Goal: Information Seeking & Learning: Learn about a topic

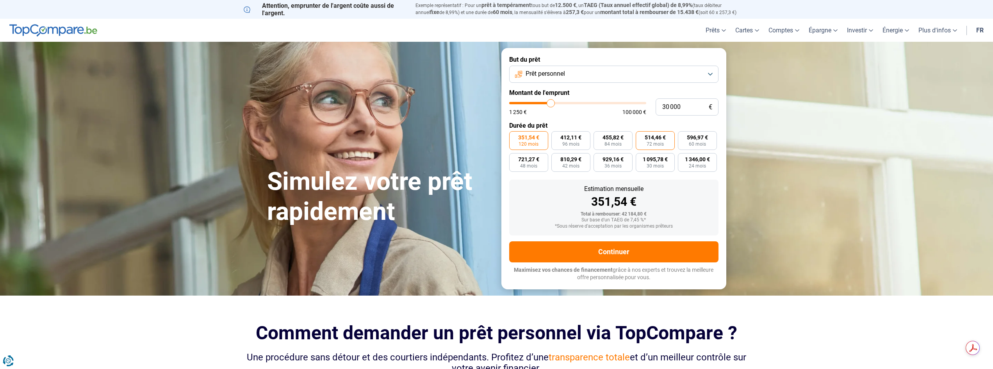
click at [664, 138] on span "514,46 €" at bounding box center [655, 137] width 21 height 5
click at [641, 136] on input "514,46 € 72 mois" at bounding box center [638, 133] width 5 height 5
radio input "true"
drag, startPoint x: 682, startPoint y: 105, endPoint x: 659, endPoint y: 106, distance: 23.1
click at [659, 106] on input "30 000" at bounding box center [687, 106] width 63 height 17
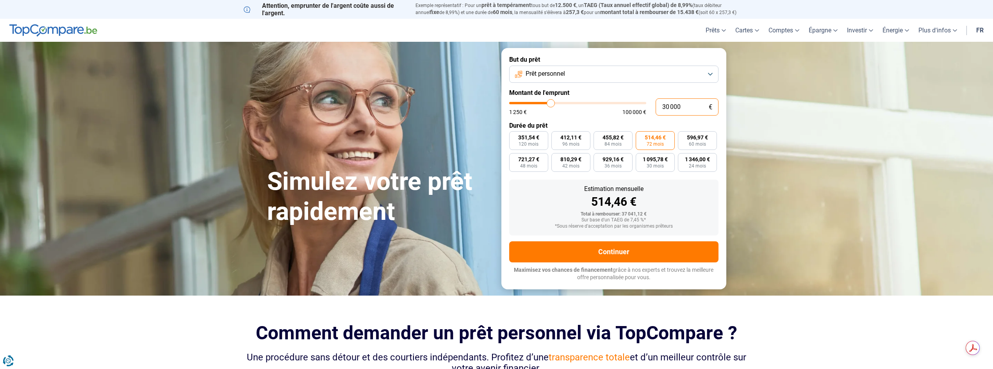
type input "3"
type input "1250"
type input "35"
type input "1250"
type input "350"
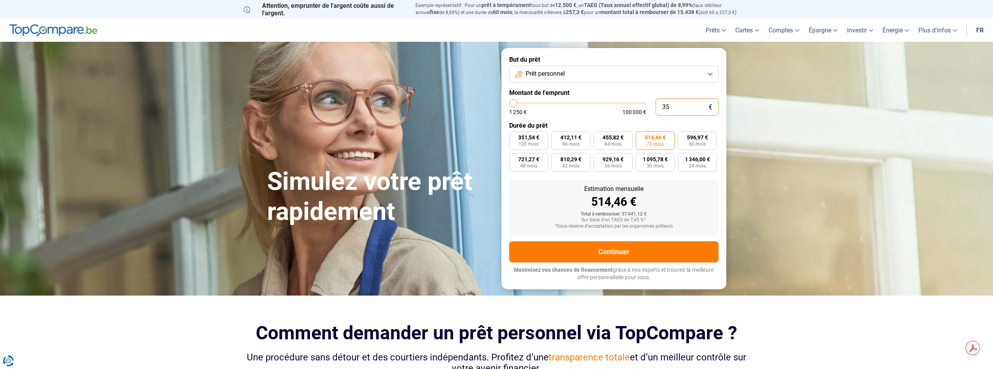
type input "1250"
type input "3 500"
type input "3500"
type input "35 000"
type input "35000"
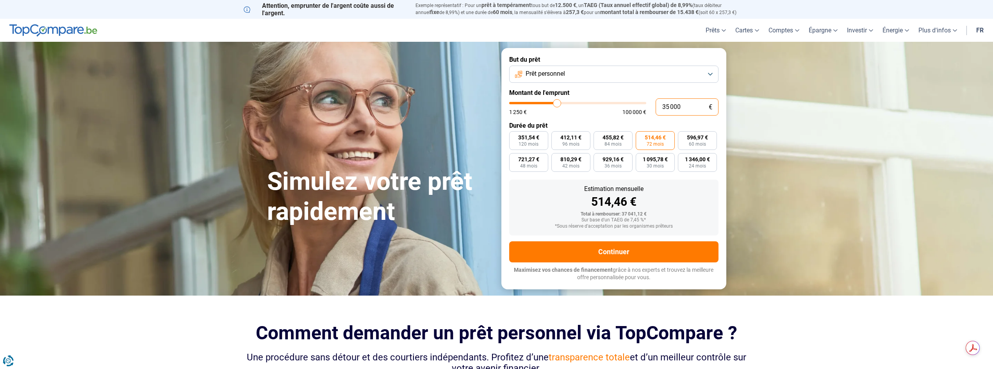
type input "35 000"
radio input "true"
click at [688, 105] on input "35 000" at bounding box center [687, 106] width 63 height 17
click at [666, 112] on input "35 000" at bounding box center [687, 106] width 63 height 17
drag, startPoint x: 670, startPoint y: 107, endPoint x: 682, endPoint y: 108, distance: 11.4
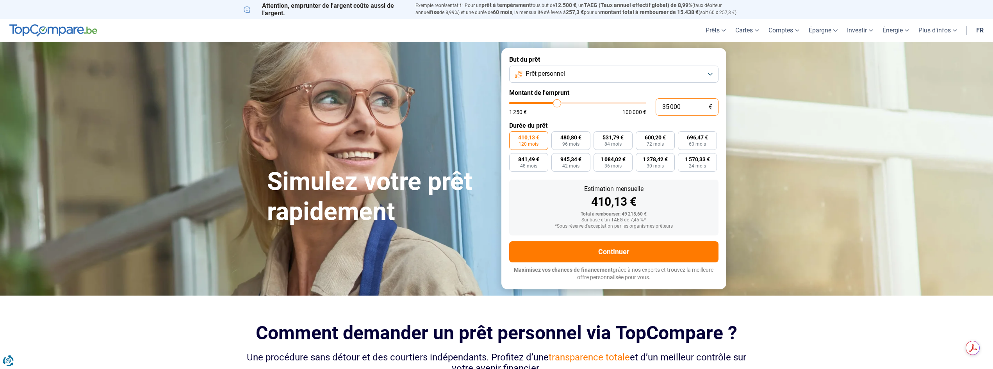
click at [670, 107] on input "35 000" at bounding box center [687, 106] width 63 height 17
type input "37 000"
type input "37000"
type input "37 750"
type input "37750"
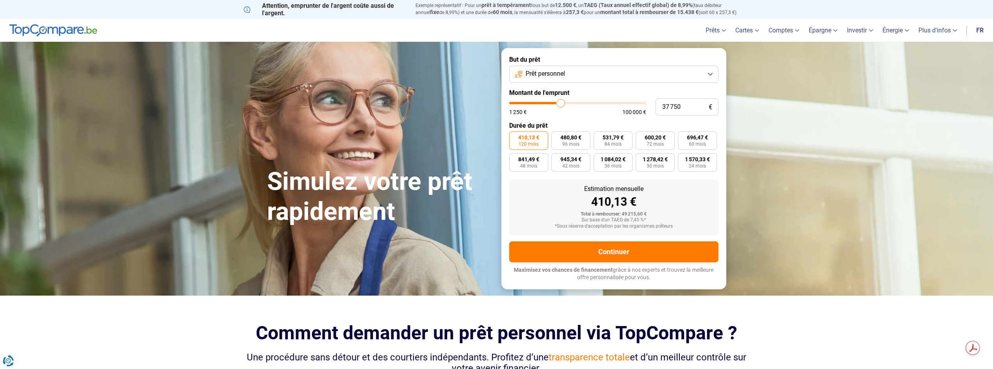
type input "38 250"
type input "38250"
type input "39 250"
type input "39250"
type input "40 250"
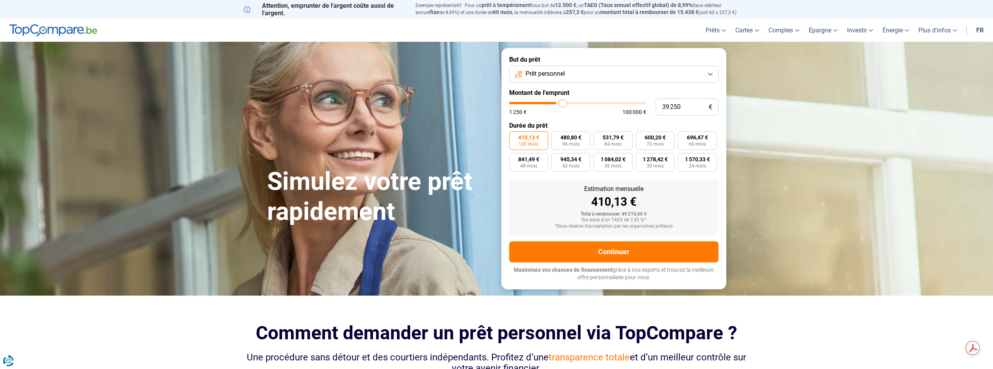
type input "40250"
type input "41 000"
type input "41000"
type input "41 500"
type input "41500"
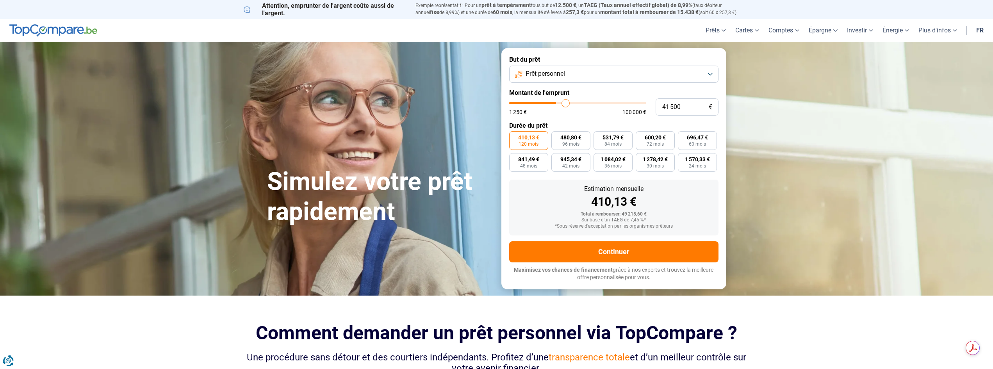
type input "42 250"
type input "42250"
type input "42 750"
type input "42750"
type input "43 500"
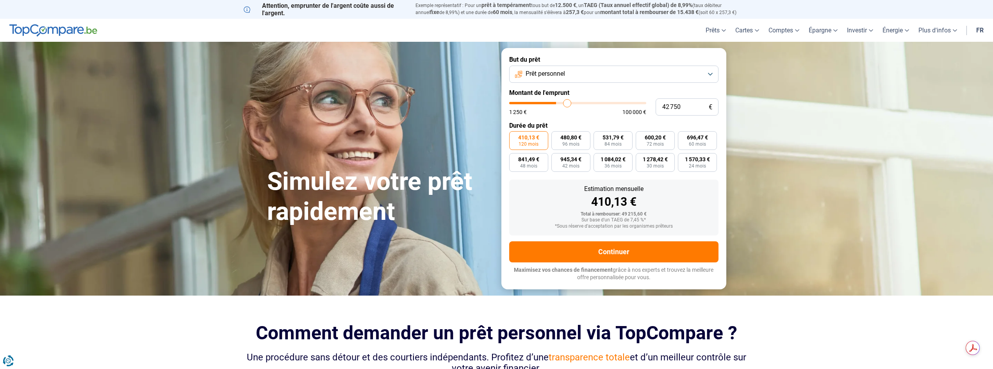
type input "43500"
type input "43 750"
type input "43750"
type input "44 000"
type input "44000"
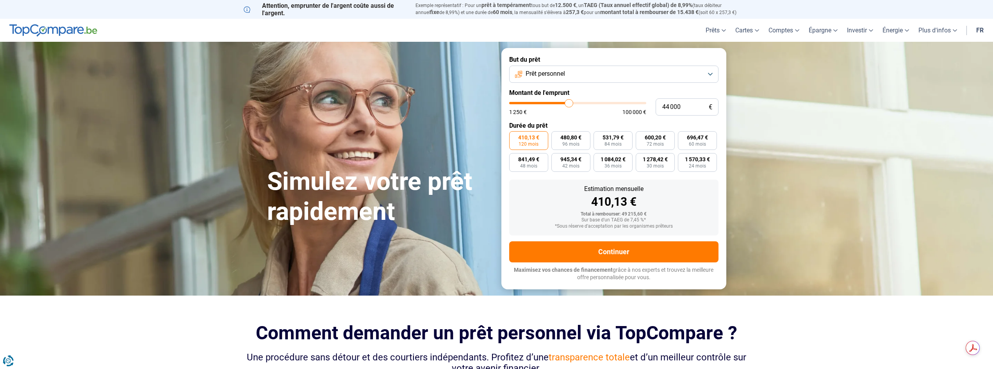
type input "45 000"
type input "45000"
type input "45 500"
type input "45500"
type input "45 750"
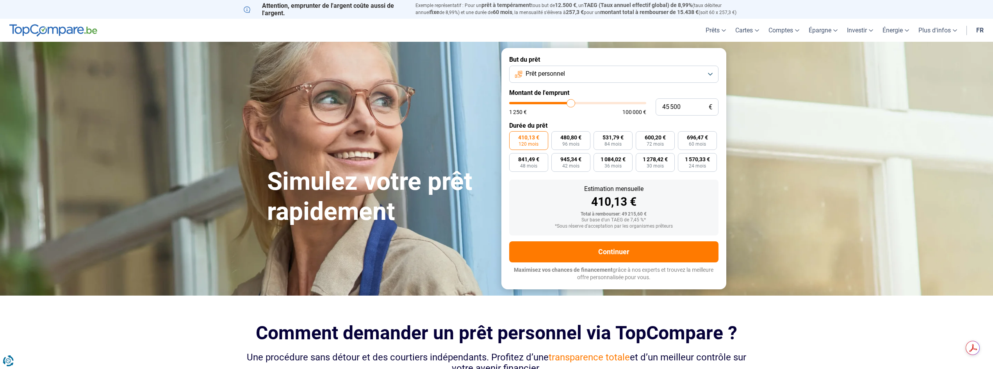
type input "45750"
type input "46 500"
type input "46500"
type input "47 250"
type input "47250"
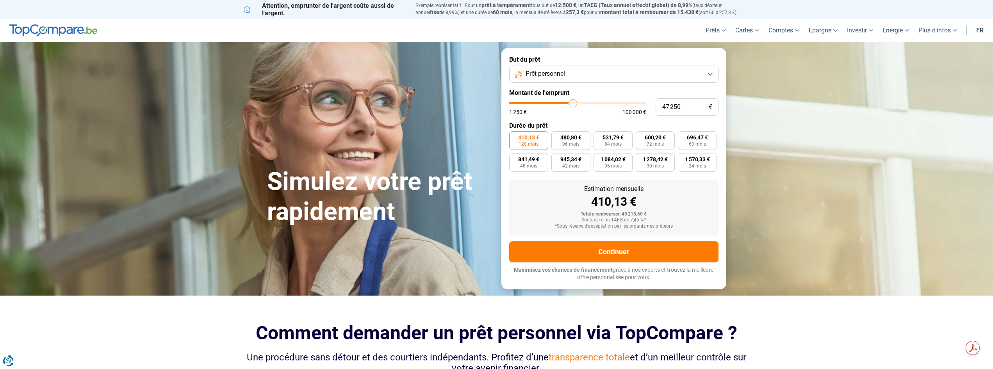
type input "48 250"
type input "48250"
type input "49 500"
type input "49500"
type input "51 000"
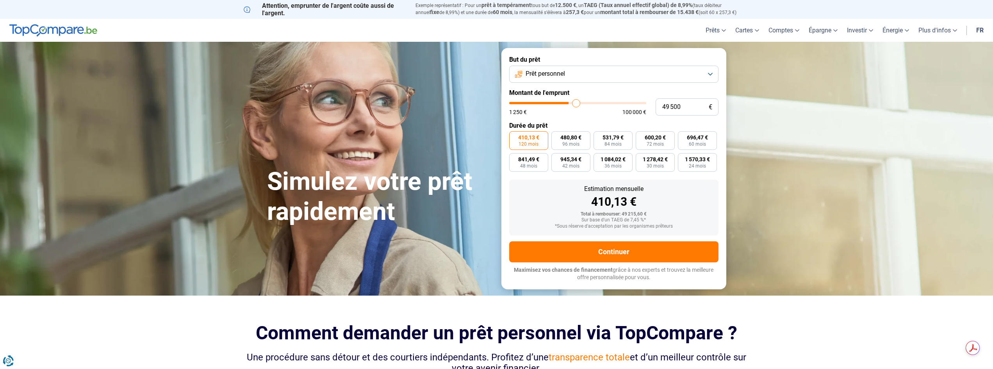
type input "51000"
type input "51 500"
type input "51500"
type input "51 750"
type input "51750"
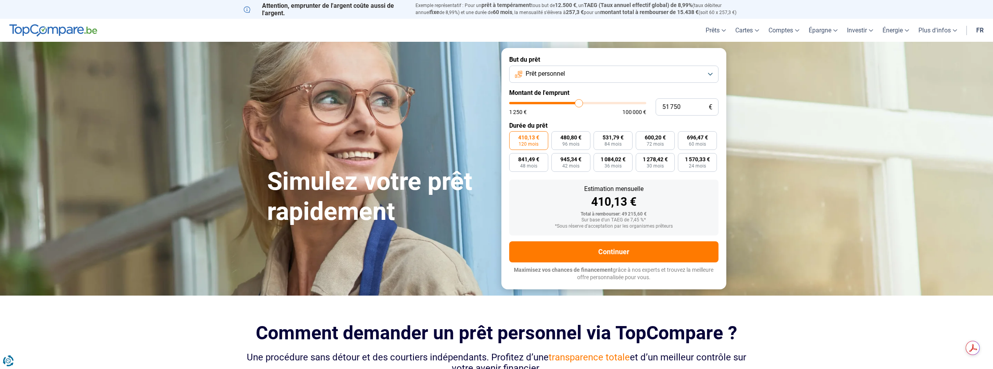
type input "51 500"
type input "51500"
type input "51 000"
type input "51000"
type input "50 500"
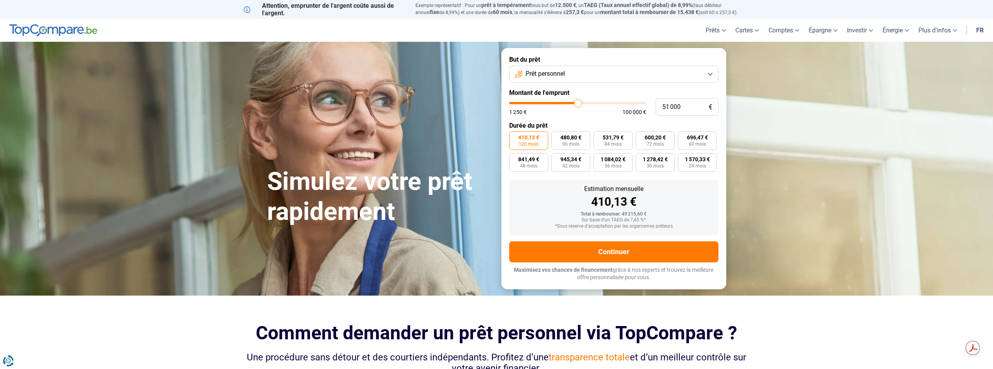
type input "50500"
type input "50 000"
type input "50000"
type input "49 500"
type input "49500"
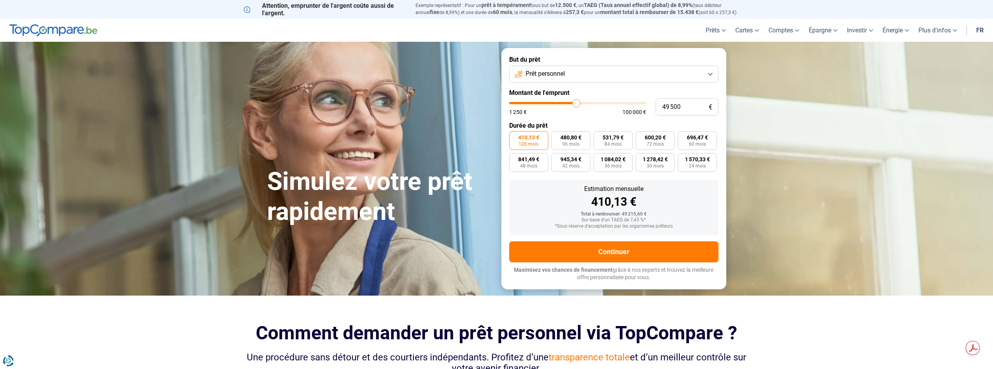
type input "49 000"
type input "49000"
type input "48 750"
type input "48750"
type input "48 500"
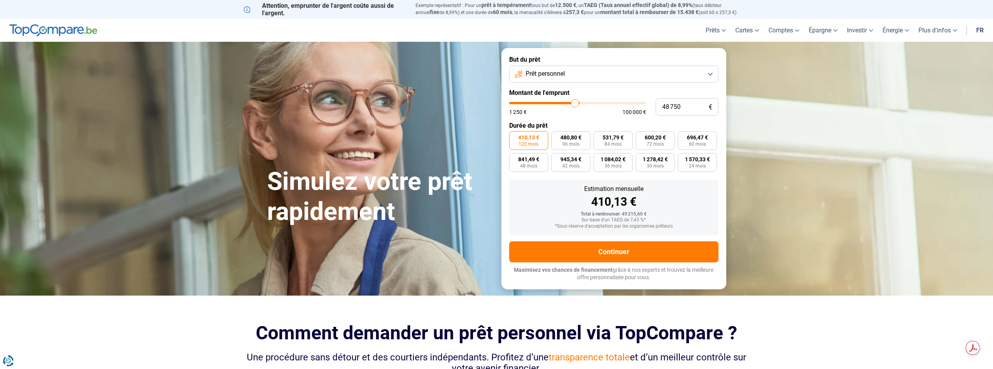
type input "48500"
type input "47 500"
type input "47500"
type input "46 500"
type input "46500"
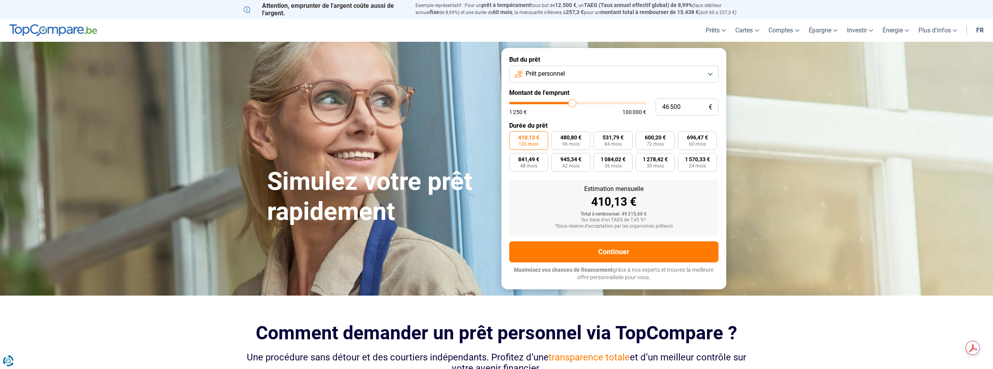
type input "45 000"
type input "45000"
type input "44 000"
type input "44000"
type input "43 500"
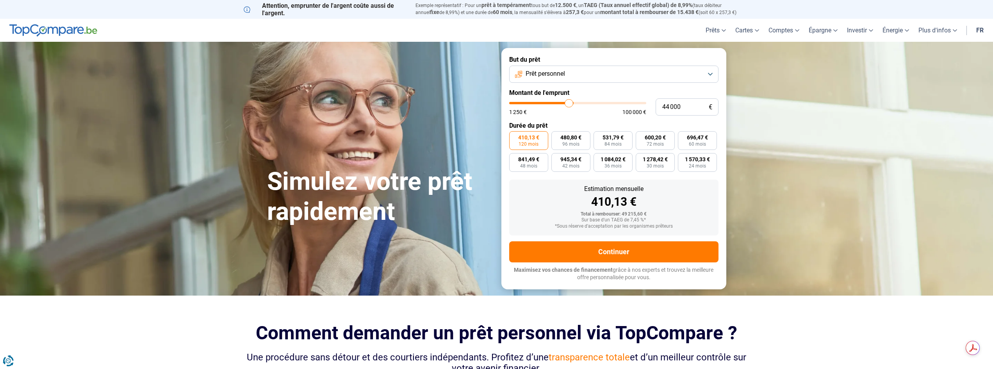
type input "43500"
type input "43 000"
type input "43000"
type input "42 750"
type input "42750"
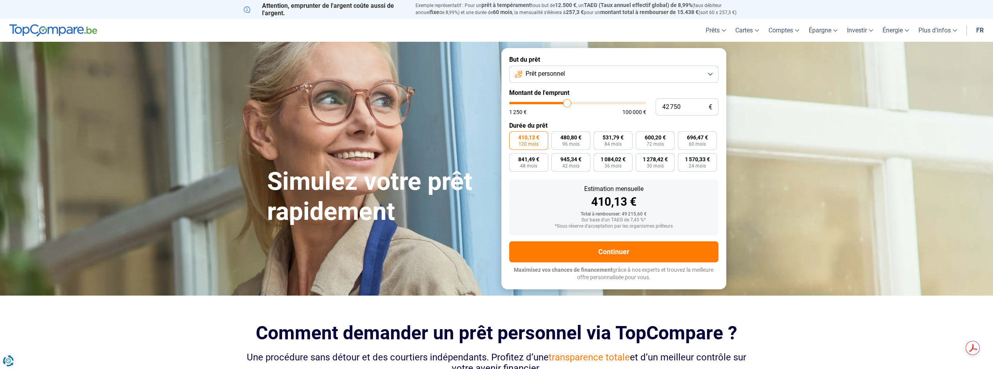
type input "42 500"
type input "42500"
type input "42 250"
type input "42250"
type input "42 000"
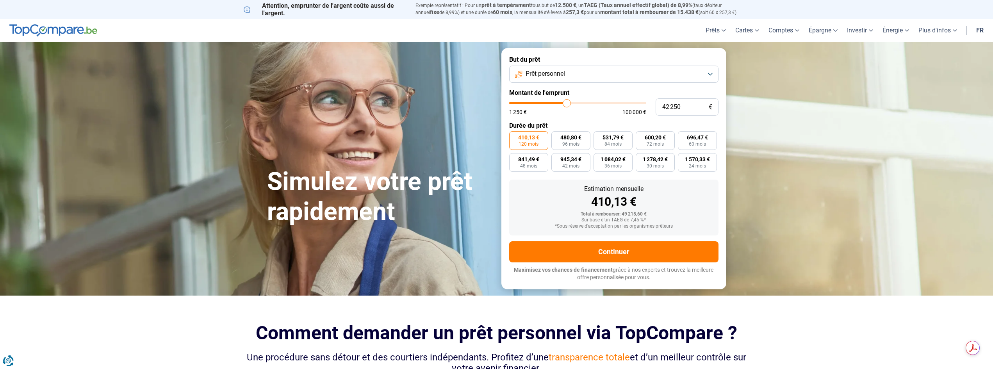
type input "42000"
type input "41 500"
type input "41500"
type input "41 250"
type input "41250"
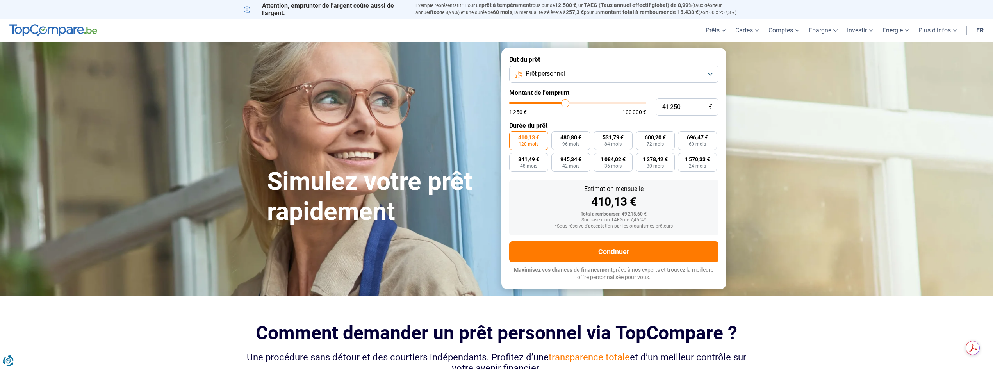
type input "40 250"
type input "40250"
type input "39 500"
type input "39500"
type input "38 500"
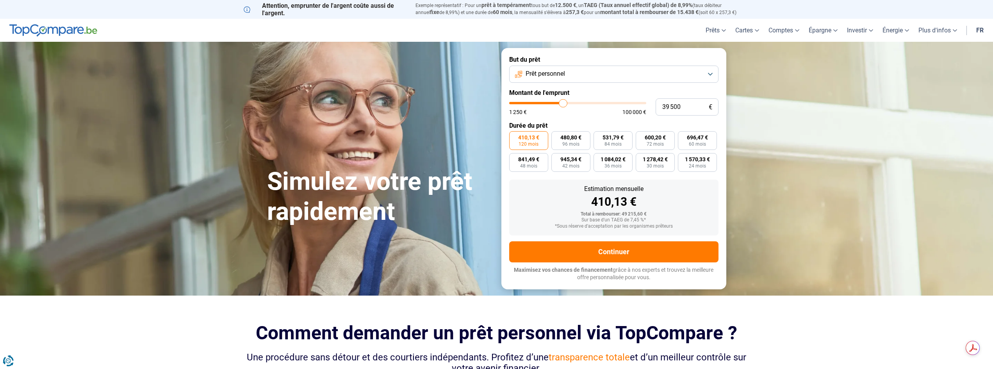
type input "38500"
type input "37 000"
type input "37000"
type input "36 500"
type input "36500"
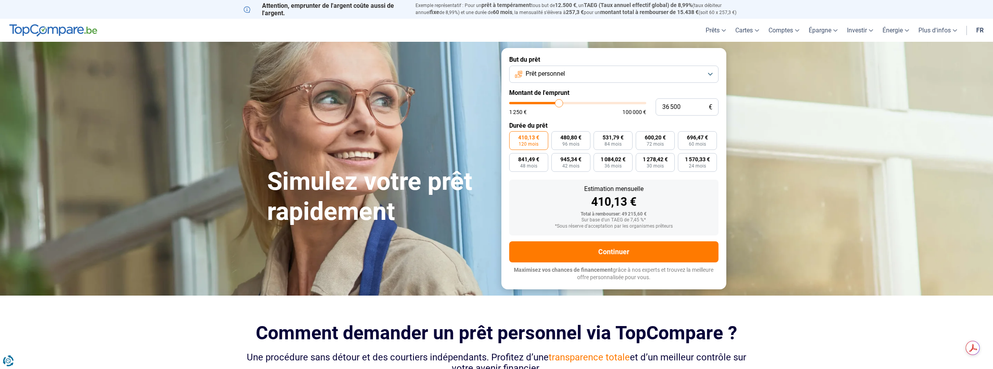
type input "35 750"
type input "35750"
click at [559, 104] on input "range" at bounding box center [577, 103] width 137 height 2
click at [688, 107] on input "35 750" at bounding box center [687, 106] width 63 height 17
type input "3 575"
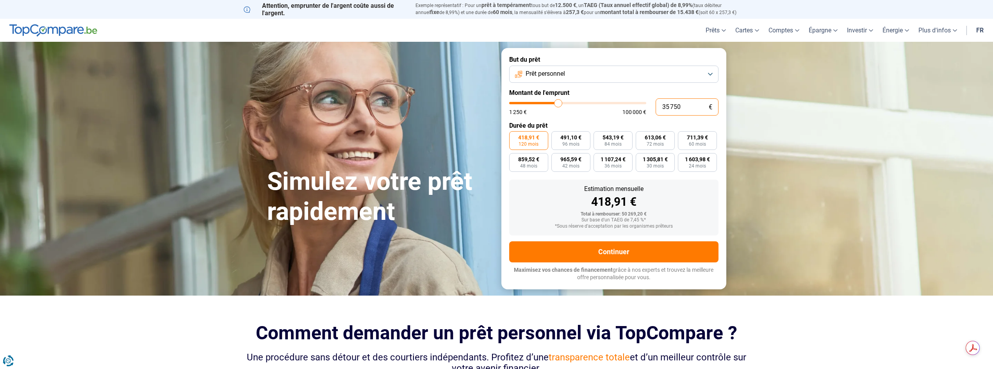
type input "3500"
type input "357"
type input "1250"
type input "35"
type input "1250"
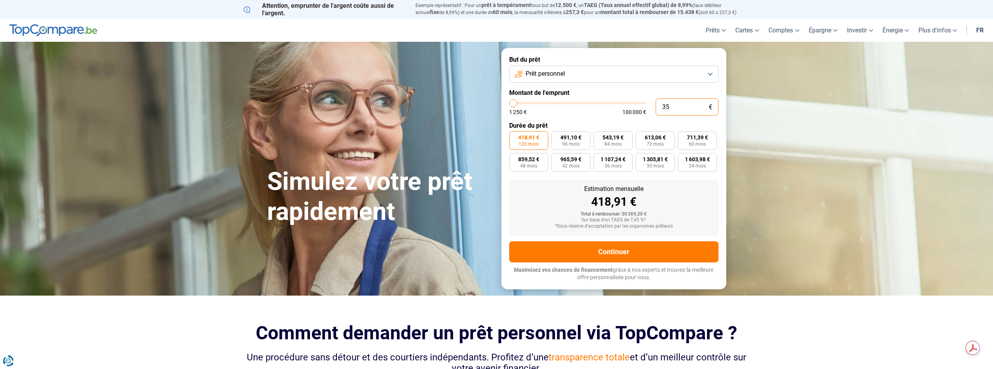
type input "350"
type input "1250"
type input "3 500"
type input "3500"
type input "35 000"
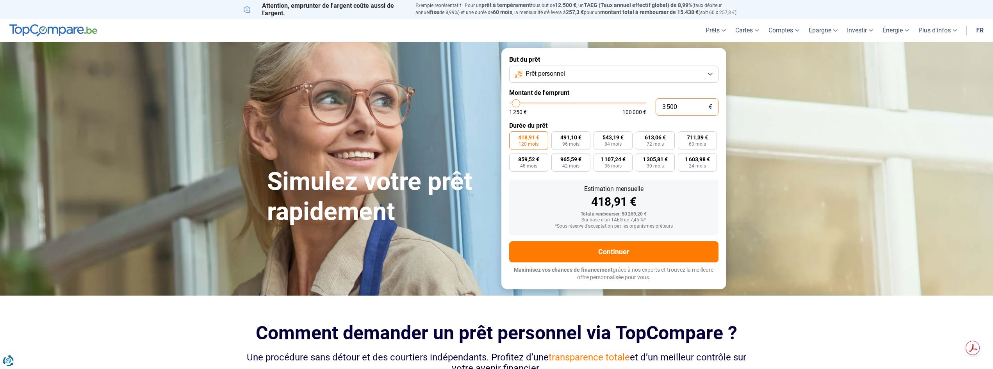
type input "35000"
type input "35 000"
click at [711, 73] on button "Prêt personnel" at bounding box center [613, 74] width 209 height 17
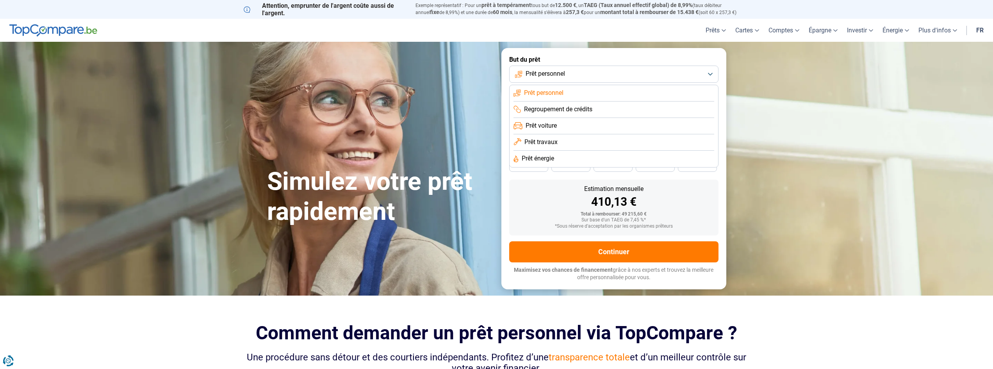
click at [556, 139] on span "Prêt travaux" at bounding box center [541, 142] width 33 height 9
